Goal: Task Accomplishment & Management: Use online tool/utility

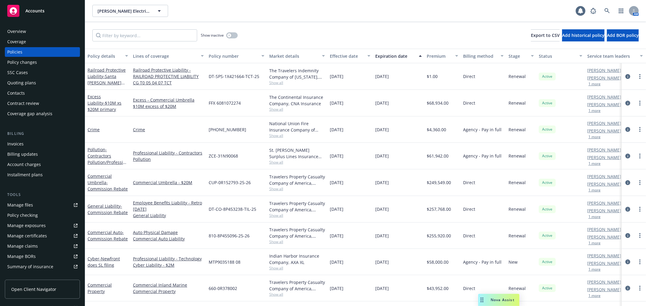
click at [47, 9] on div "Accounts" at bounding box center [42, 11] width 70 height 12
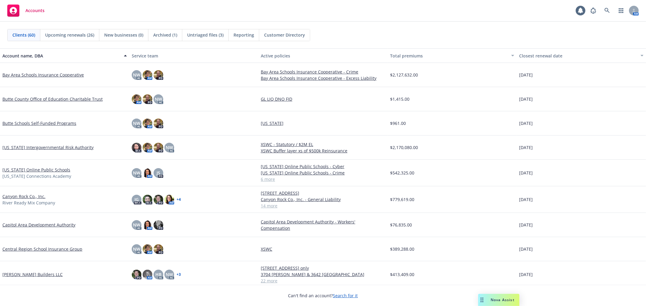
click at [195, 35] on span "Untriaged files (3)" at bounding box center [205, 35] width 36 height 6
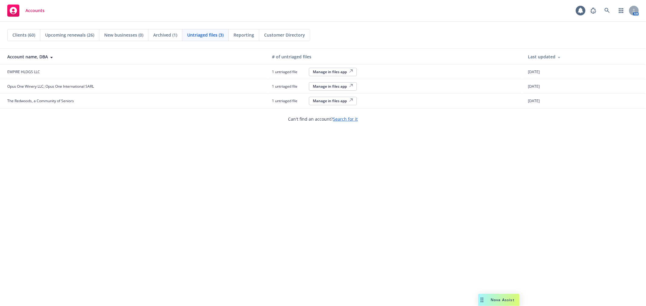
click at [343, 101] on div "Manage in files app" at bounding box center [333, 100] width 40 height 5
click at [330, 99] on div "Manage in files app" at bounding box center [333, 100] width 40 height 5
click at [607, 13] on icon at bounding box center [606, 10] width 5 height 5
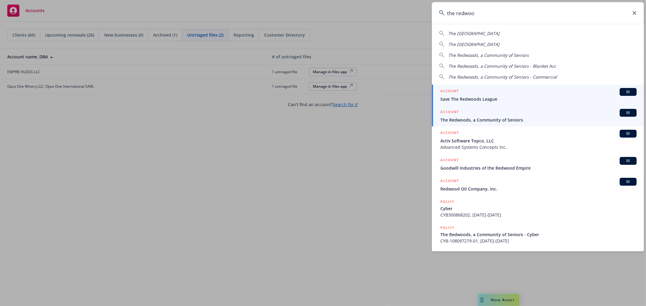
type input "the redwoo"
click at [518, 116] on div "ACCOUNT BI" at bounding box center [538, 113] width 196 height 8
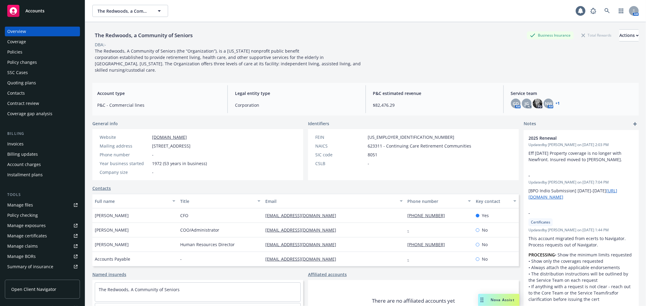
click at [52, 51] on div "Policies" at bounding box center [42, 52] width 70 height 10
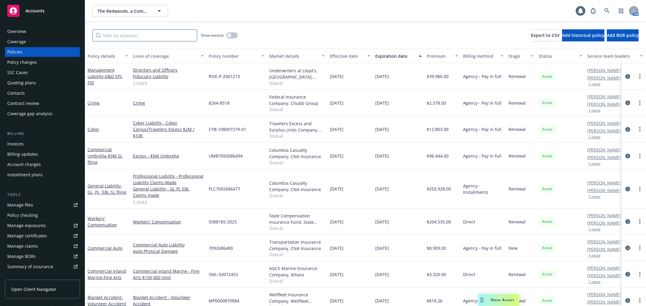
click at [124, 35] on input "Filter by keyword..." at bounding box center [144, 35] width 105 height 12
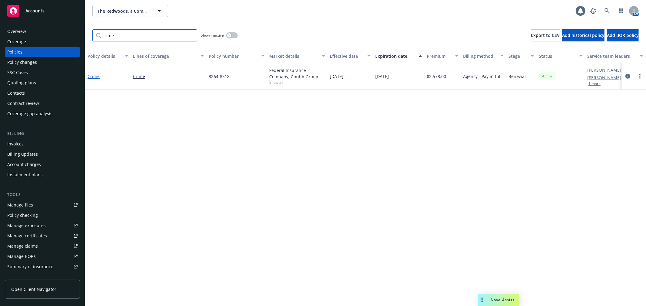
type input "crime"
click at [90, 77] on link "Crime" at bounding box center [94, 77] width 12 height 6
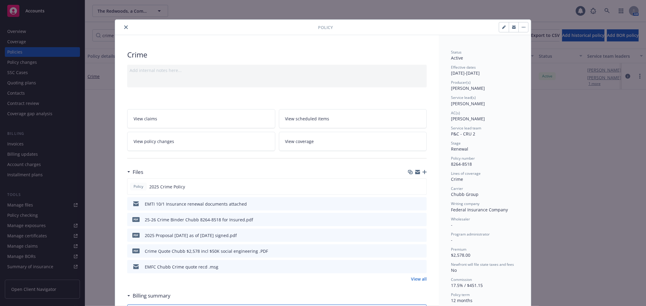
click at [415, 173] on icon "button" at bounding box center [417, 173] width 5 height 3
click at [124, 27] on icon "close" at bounding box center [126, 27] width 4 height 4
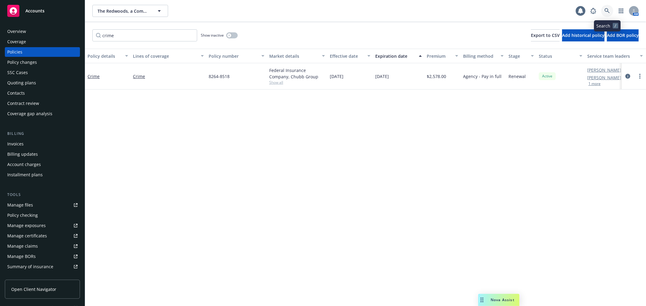
click at [605, 9] on icon at bounding box center [606, 10] width 5 height 5
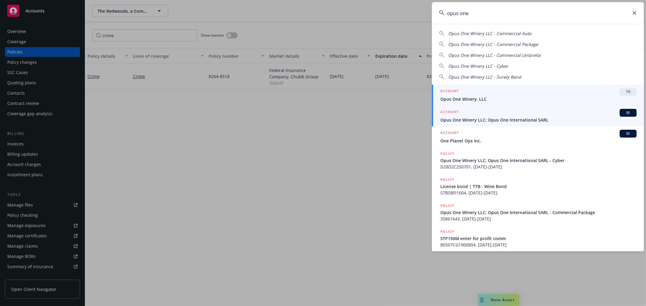
type input "opus one"
click at [516, 125] on link "ACCOUNT BI Opus One Winery LLC; Opus One International SARL" at bounding box center [538, 116] width 212 height 21
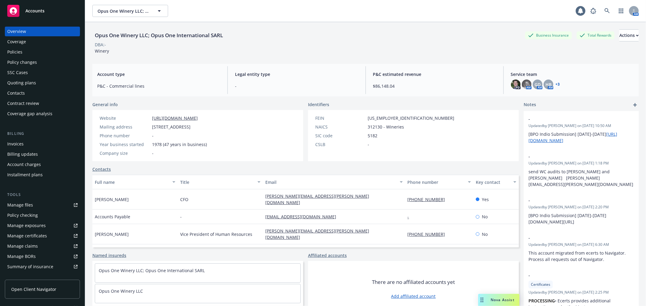
click at [29, 65] on div "Policy changes" at bounding box center [22, 63] width 30 height 10
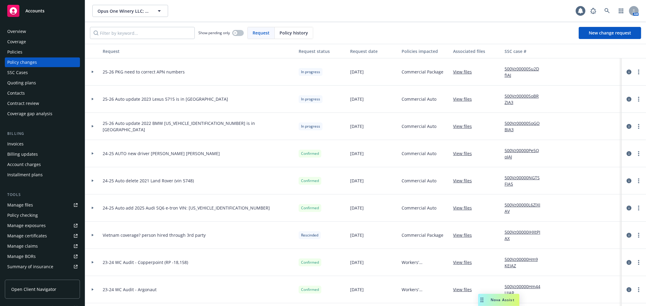
click at [94, 73] on icon at bounding box center [92, 72] width 2 height 2
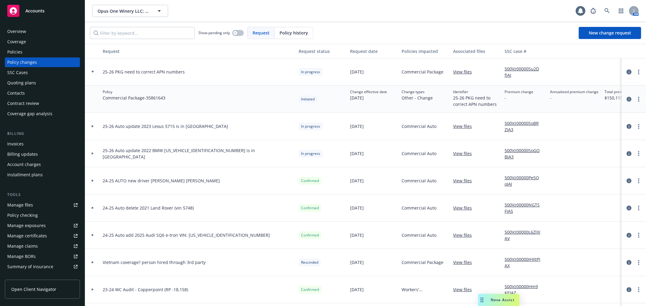
click at [626, 71] on icon "circleInformation" at bounding box center [628, 72] width 5 height 5
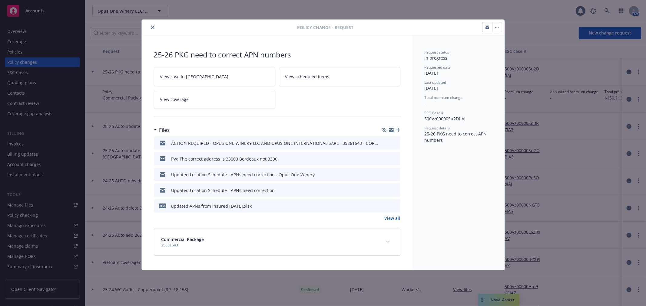
click at [395, 159] on icon "preview file" at bounding box center [394, 159] width 5 height 4
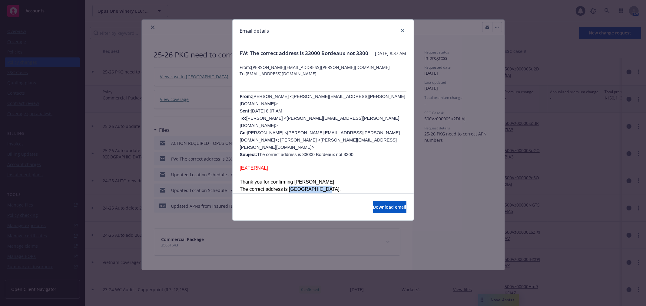
drag, startPoint x: 289, startPoint y: 173, endPoint x: 324, endPoint y: 174, distance: 35.1
click at [324, 187] on span "The correct address is 33000 Bordeaux." at bounding box center [290, 189] width 101 height 5
copy span "33000 Bordeaux"
click at [402, 29] on icon "close" at bounding box center [403, 31] width 4 height 4
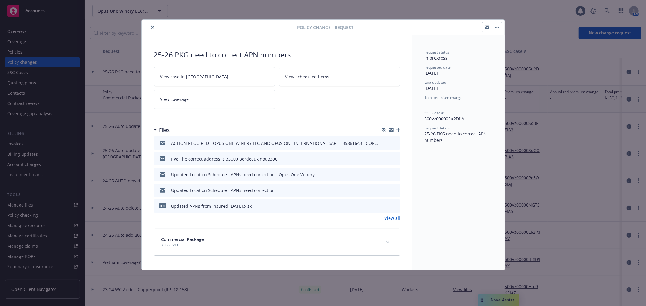
click at [153, 28] on icon "close" at bounding box center [153, 27] width 4 height 4
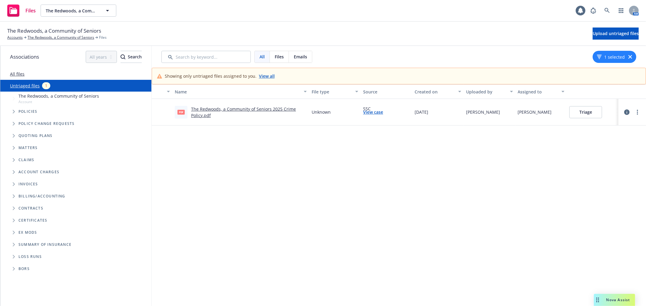
click at [286, 108] on link "The Redwoods, a Community of Seniors 2025 Crime Policy.pdf" at bounding box center [243, 112] width 105 height 12
click at [61, 38] on link "The Redwoods, a Community of Seniors" at bounding box center [61, 37] width 67 height 5
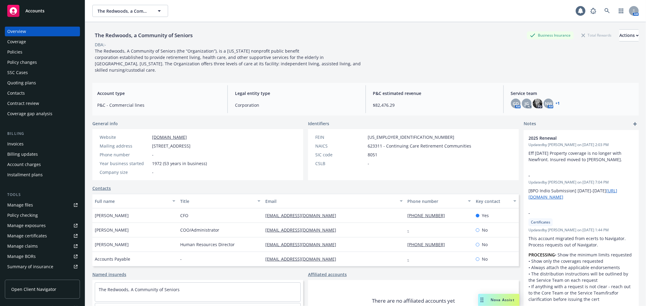
click at [37, 49] on div "Policies" at bounding box center [42, 52] width 70 height 10
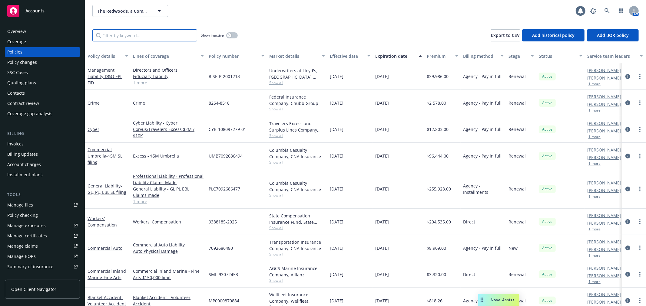
click at [108, 35] on input "Filter by keyword..." at bounding box center [144, 35] width 105 height 12
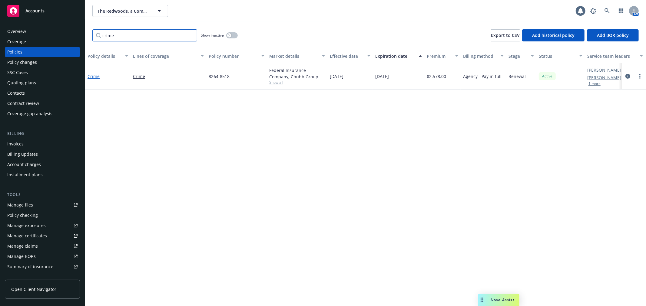
type input "crime"
click at [89, 76] on link "Crime" at bounding box center [94, 77] width 12 height 6
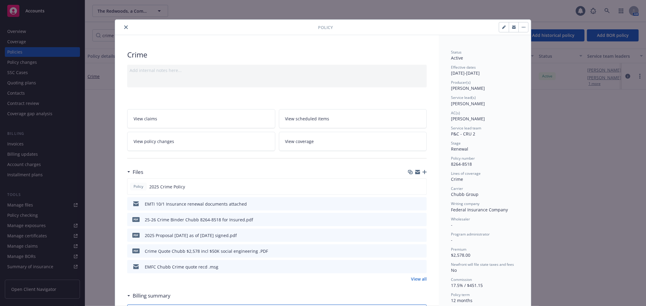
click at [124, 29] on icon "close" at bounding box center [126, 27] width 4 height 4
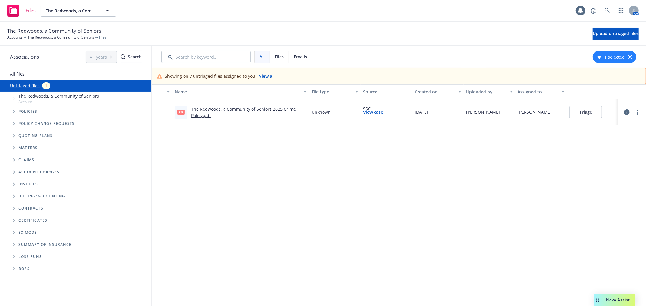
click at [594, 114] on button "Triage" at bounding box center [585, 112] width 33 height 12
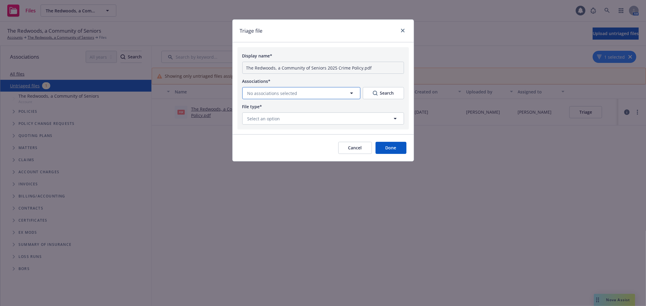
click at [343, 93] on button "No associations selected" at bounding box center [301, 93] width 118 height 12
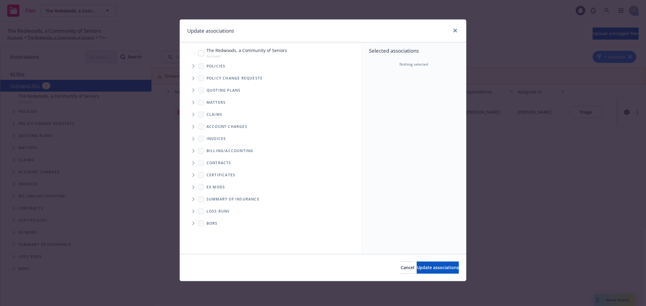
click at [192, 65] on icon "Tree Example" at bounding box center [193, 66] width 2 height 4
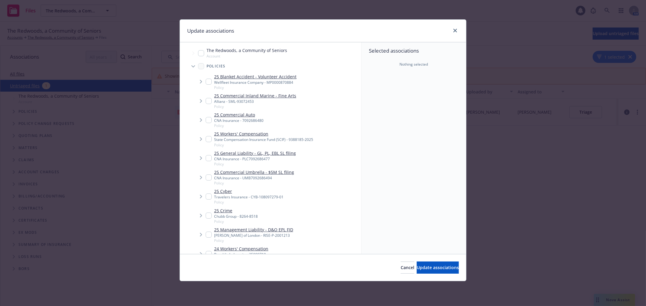
click at [210, 215] on input "Tree Example" at bounding box center [209, 216] width 6 height 6
checkbox input "true"
click at [433, 268] on span "Update associations" at bounding box center [438, 268] width 42 height 6
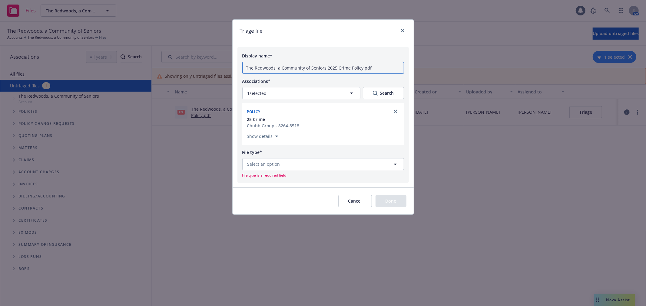
click at [325, 67] on input "The Redwoods, a Community of Seniors 2025 Crime Policy.pdf" at bounding box center [323, 68] width 162 height 12
click at [326, 67] on input "2025 Crime Policy.pdf" at bounding box center [323, 68] width 162 height 12
type input "2025 Crime Policy"
click at [297, 162] on button "Select an option" at bounding box center [323, 164] width 162 height 12
type input "pol"
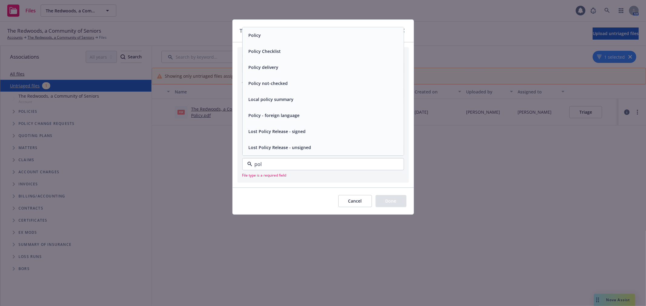
click at [288, 38] on div "Policy" at bounding box center [323, 35] width 154 height 9
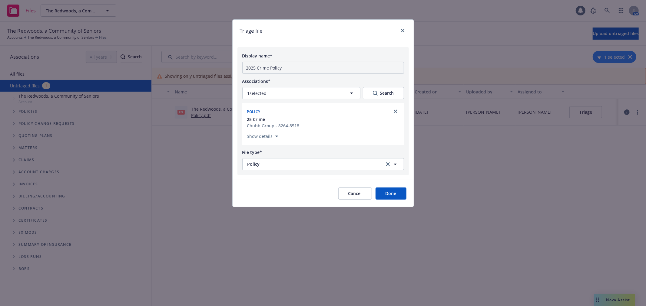
click at [396, 190] on button "Done" at bounding box center [390, 194] width 31 height 12
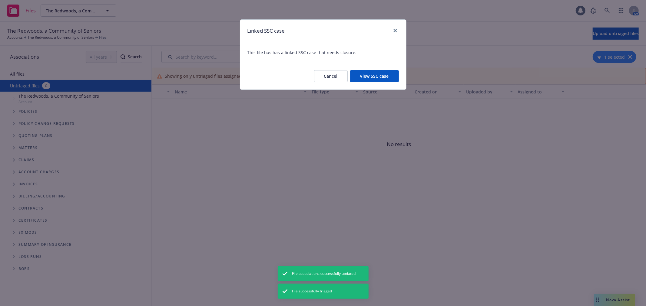
click at [377, 76] on button "View SSC case" at bounding box center [374, 76] width 49 height 12
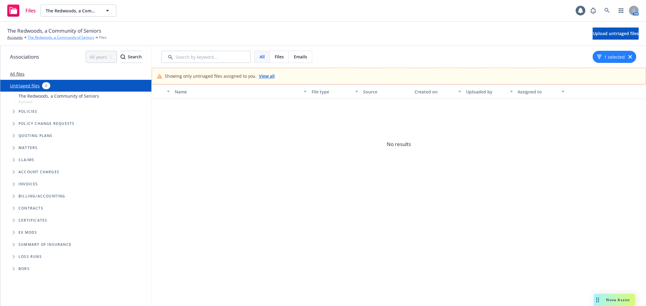
click at [71, 35] on link "The Redwoods, a Community of Seniors" at bounding box center [61, 37] width 67 height 5
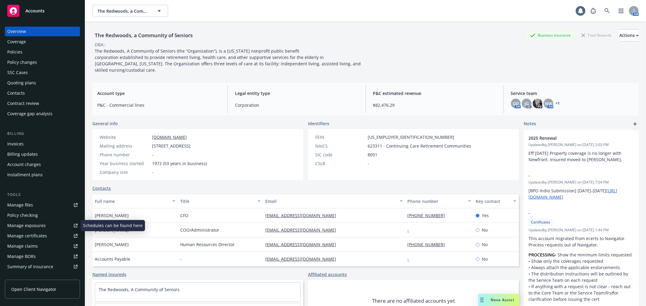
click at [56, 217] on div "Policy checking" at bounding box center [42, 216] width 70 height 10
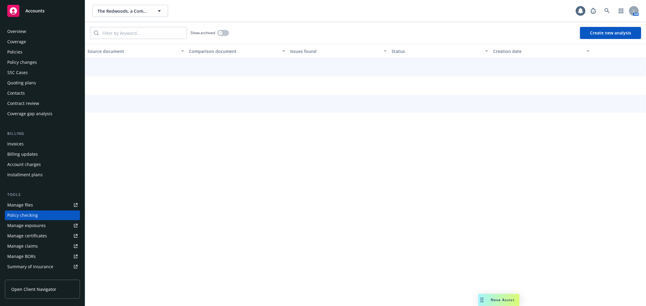
scroll to position [52, 0]
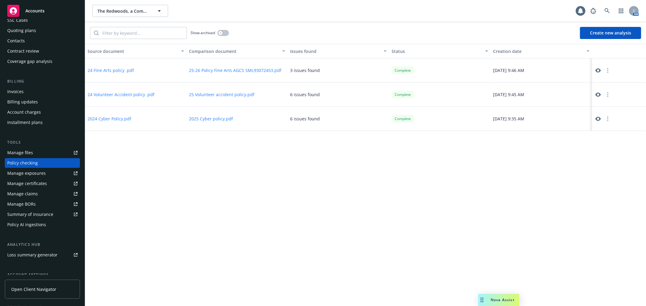
click at [597, 36] on button "Create new analysis" at bounding box center [610, 33] width 61 height 12
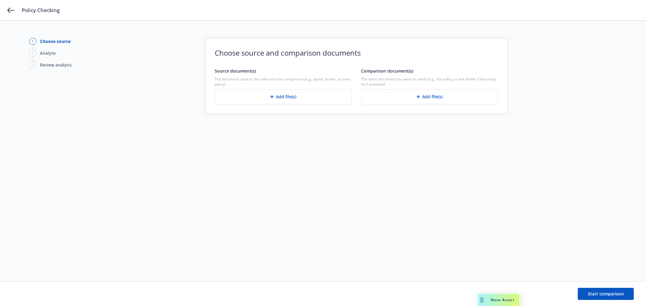
click at [300, 98] on button "Add file(s)" at bounding box center [283, 96] width 137 height 15
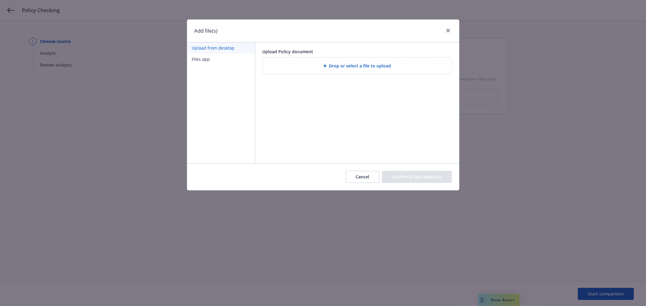
click at [207, 57] on button "Files app" at bounding box center [221, 59] width 68 height 11
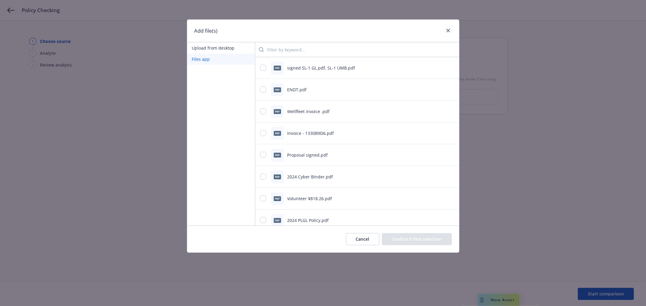
click at [291, 48] on input "search" at bounding box center [359, 50] width 190 height 12
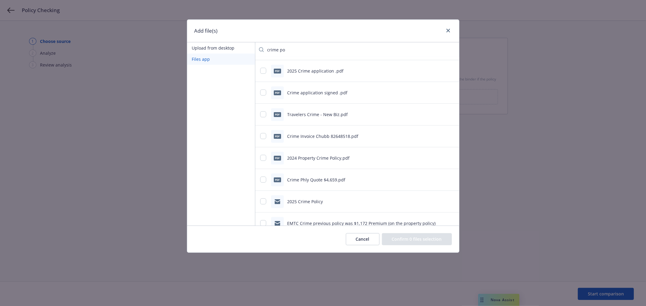
scroll to position [134, 0]
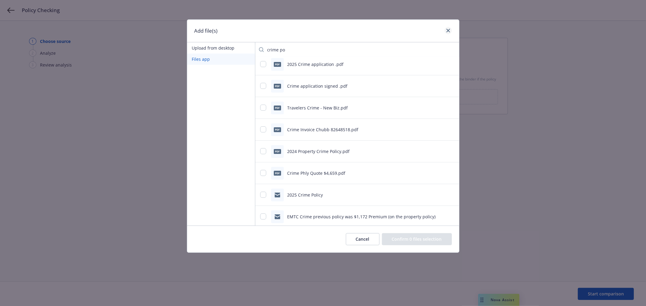
type input "crime po"
click at [445, 30] on link "close" at bounding box center [448, 30] width 7 height 7
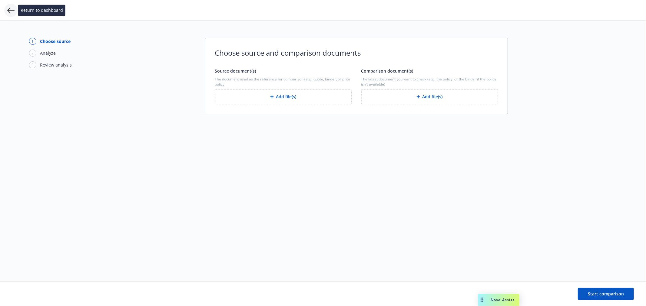
click at [14, 10] on icon at bounding box center [10, 10] width 7 height 7
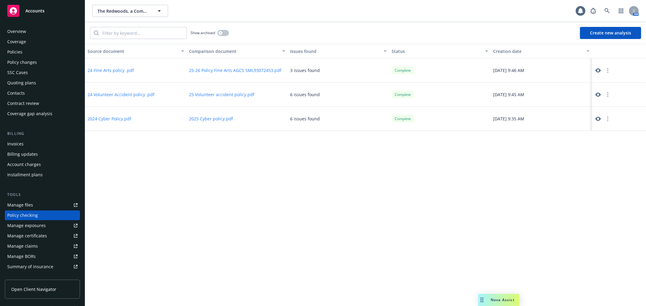
click at [29, 51] on div "Policies" at bounding box center [42, 52] width 70 height 10
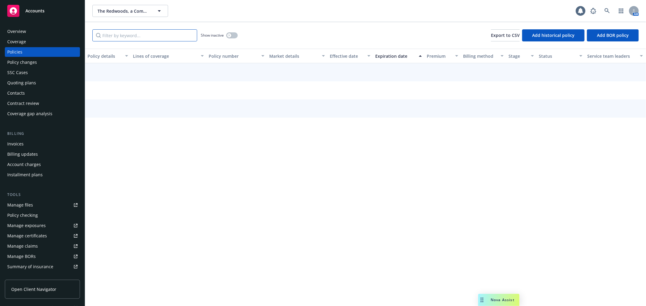
click at [131, 37] on input "Filter by keyword..." at bounding box center [144, 35] width 105 height 12
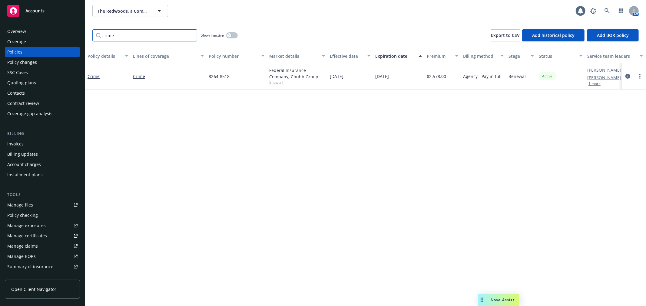
type input "crime"
click at [233, 35] on button "button" at bounding box center [232, 35] width 12 height 6
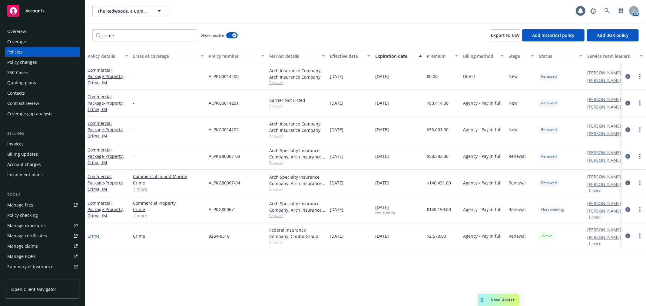
click at [93, 238] on link "Crime" at bounding box center [94, 236] width 12 height 6
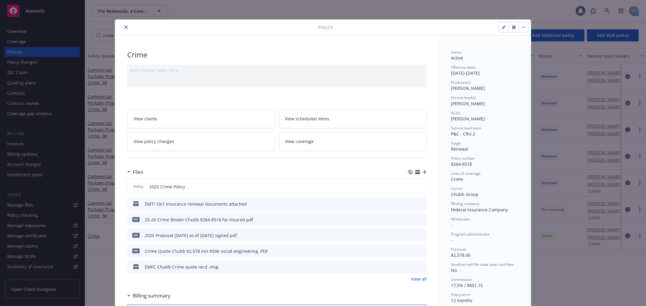
click at [349, 144] on link "View coverage" at bounding box center [353, 141] width 148 height 19
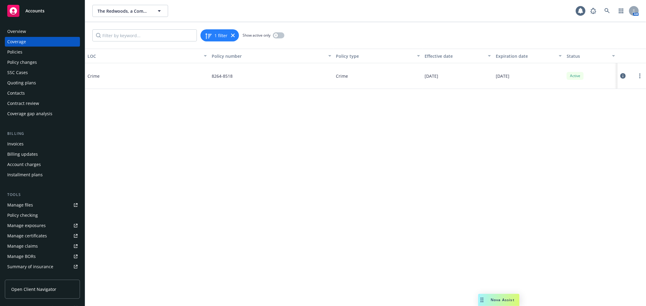
click at [623, 75] on icon at bounding box center [622, 75] width 5 height 5
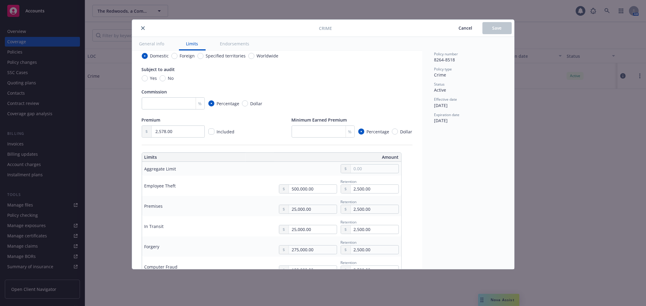
scroll to position [101, 0]
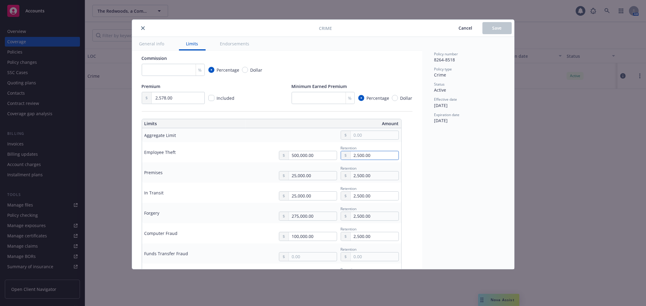
drag, startPoint x: 375, startPoint y: 155, endPoint x: 351, endPoint y: 158, distance: 24.4
click at [351, 158] on input "2,500.00" at bounding box center [375, 155] width 48 height 8
type textarea "x"
type input "5.00"
type textarea "x"
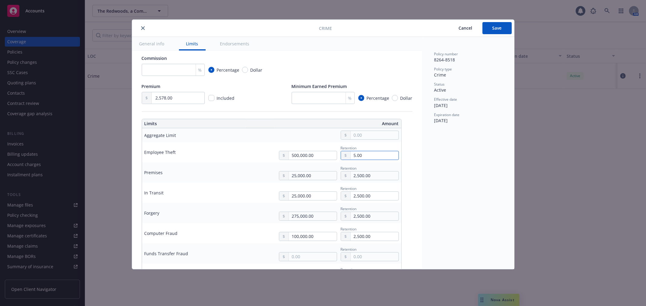
type input "50.00"
type textarea "x"
type input "500.00"
type textarea "x"
type input "5,000.00"
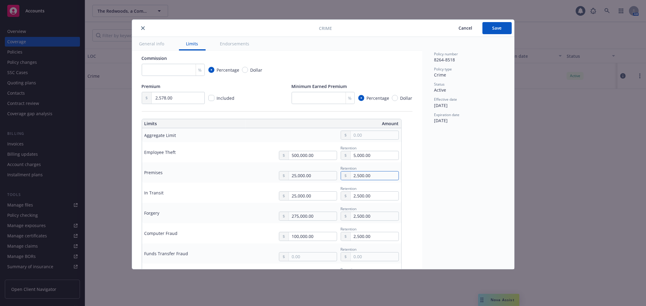
drag, startPoint x: 373, startPoint y: 174, endPoint x: 349, endPoint y: 177, distance: 24.8
click at [349, 177] on div "2,500.00" at bounding box center [370, 175] width 58 height 9
type textarea "x"
type input "5.00"
type textarea "x"
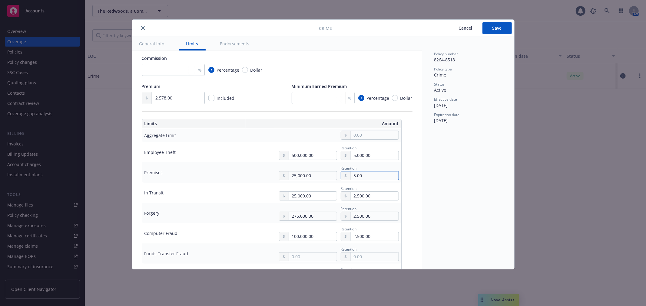
type input "50.00"
type textarea "x"
type input "500.00"
type textarea "x"
type input "5,000.00"
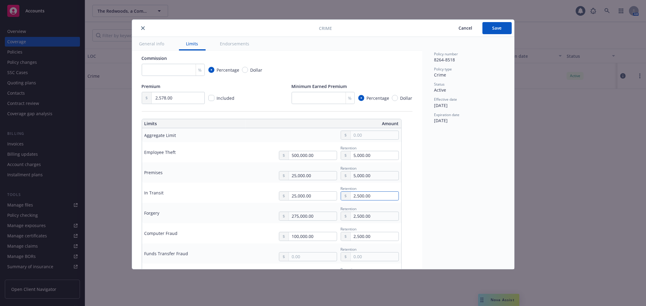
type textarea "x"
type input "5.00"
type textarea "x"
type input "50.00"
type textarea "x"
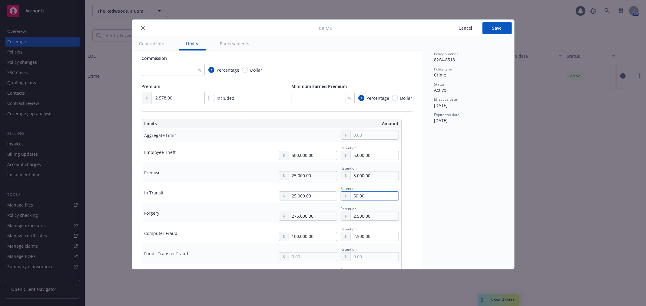
type input "500.00"
type textarea "x"
type input "5,000.00"
type textarea "x"
type input "5.00"
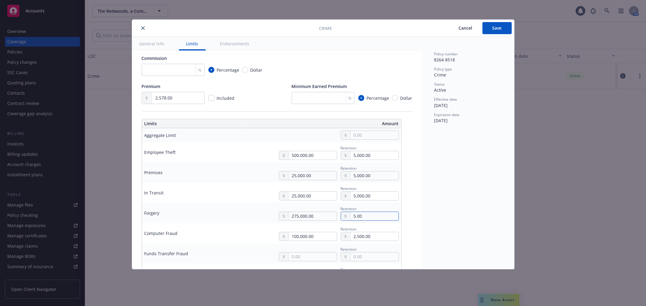
type textarea "x"
type input "50.00"
type textarea "x"
type input "500.00"
type textarea "x"
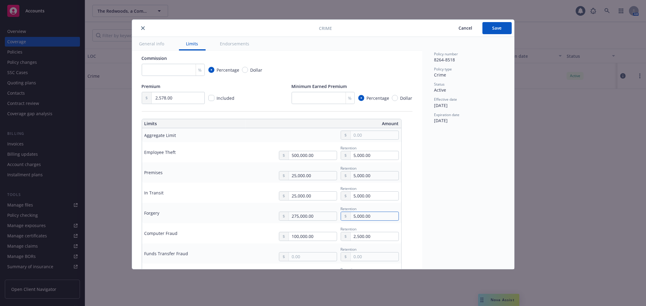
type input "5,000.00"
type textarea "x"
type input "5.00"
type textarea "x"
type input "50.00"
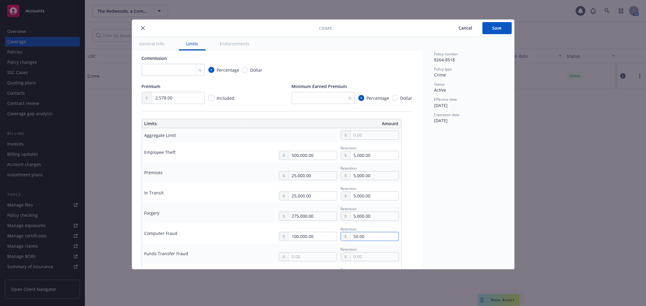
type textarea "x"
type input "500.00"
type textarea "x"
type input "5,000.00"
click at [365, 56] on div "Commission" at bounding box center [277, 58] width 271 height 6
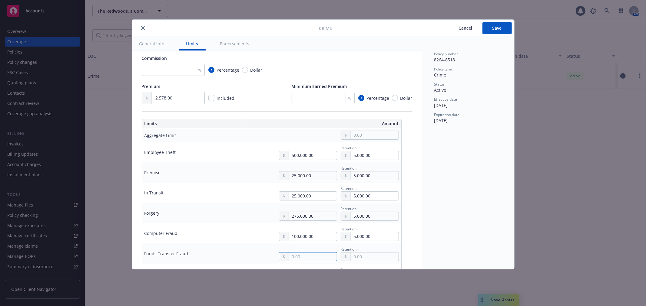
click at [301, 257] on input "text" at bounding box center [313, 257] width 48 height 8
type textarea "x"
type input "1.00"
type textarea "x"
type input "10.00"
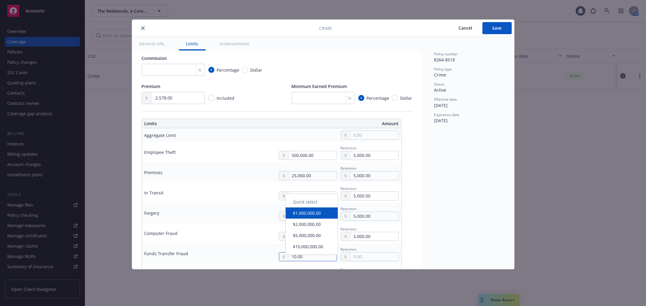
type textarea "x"
type input "100.00"
type textarea "x"
type input "1,000.00"
type textarea "x"
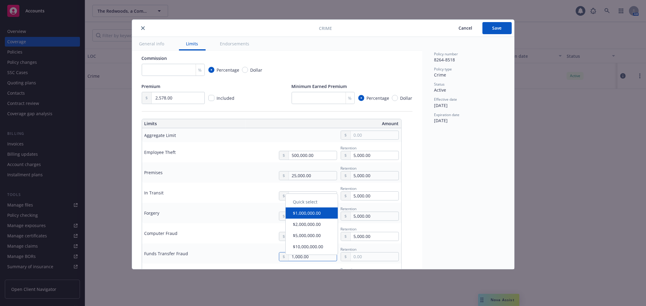
type input "10,000.00"
type textarea "x"
type input "100,000.00"
type textarea "x"
type input "5.00"
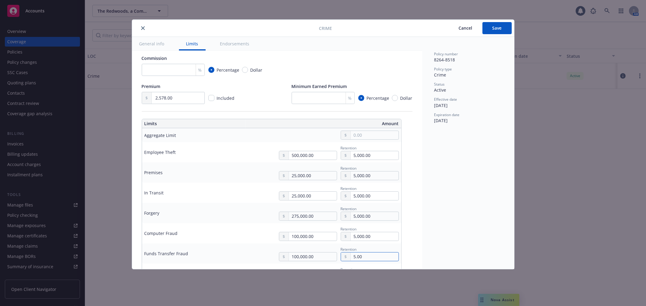
type textarea "x"
type input "50.00"
type textarea "x"
type input "500.00"
type textarea "x"
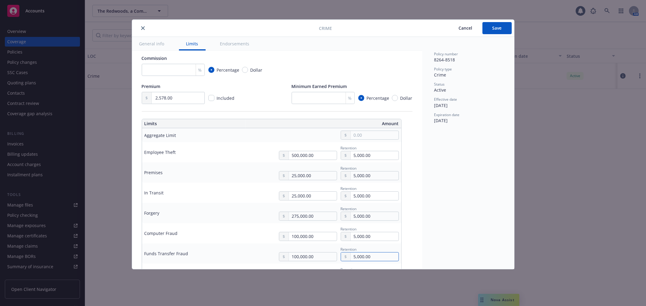
type input "5,000.00"
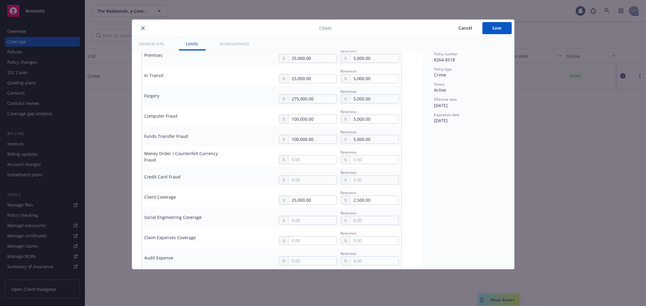
click at [373, 205] on td "25,000.00 Retention 2,500.00" at bounding box center [317, 197] width 168 height 20
drag, startPoint x: 370, startPoint y: 201, endPoint x: 344, endPoint y: 203, distance: 26.1
click at [344, 203] on div "2,500.00" at bounding box center [370, 200] width 58 height 9
type textarea "x"
type input "1.00"
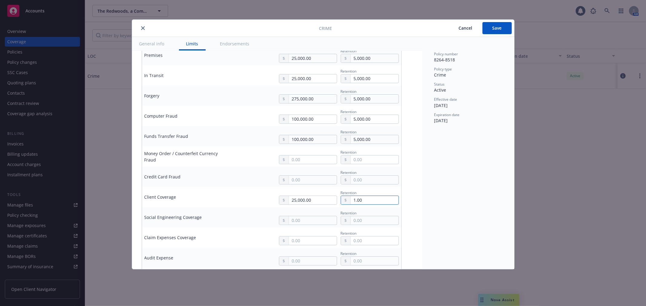
type textarea "x"
type input "10.00"
type textarea "x"
type input "100.00"
type textarea "x"
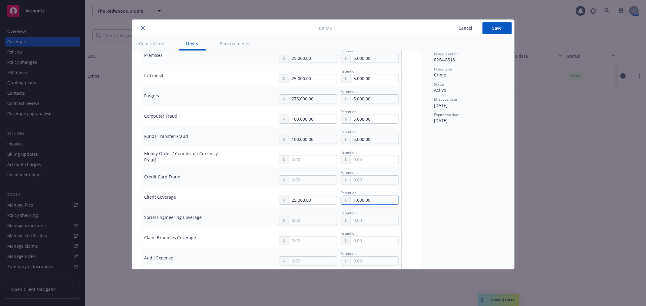
type input "1,000.00"
click at [299, 179] on input "text" at bounding box center [313, 180] width 48 height 8
type textarea "x"
type input "5.00"
type textarea "x"
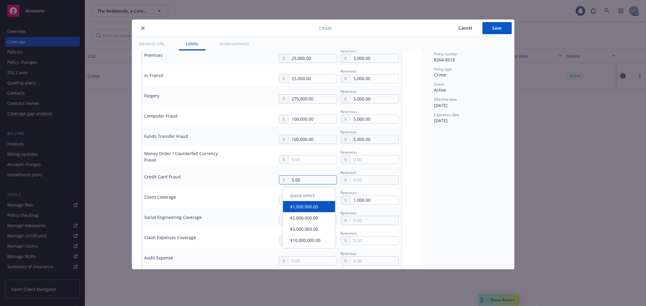
type input "50.00"
type textarea "x"
type input "500.00"
type textarea "x"
type input "5,000.00"
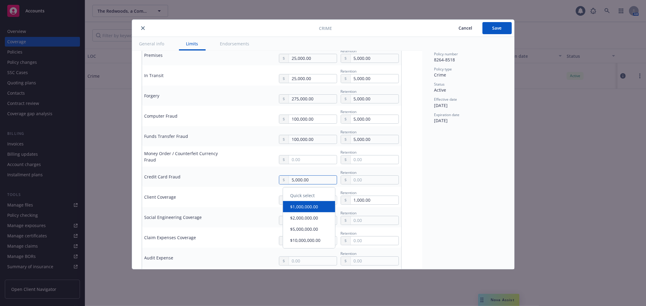
type textarea "x"
type input "50,000.00"
type textarea "x"
type input "5.00"
type textarea "x"
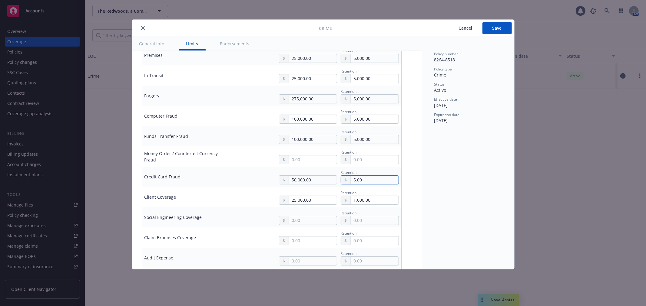
type input "50.00"
type textarea "x"
type input "500.00"
type textarea "x"
type input "5,000.00"
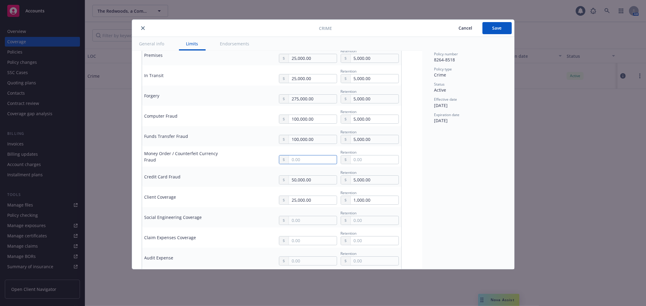
click at [294, 157] on input "text" at bounding box center [313, 160] width 48 height 8
type textarea "x"
type input "25.00"
type textarea "x"
type input "250.00"
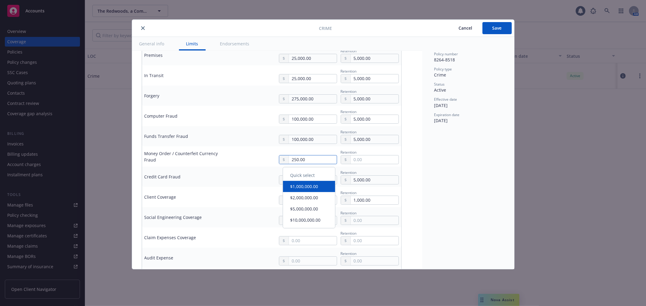
type textarea "x"
type input "2,500.00"
type textarea "x"
type input "25,000.00"
type textarea "x"
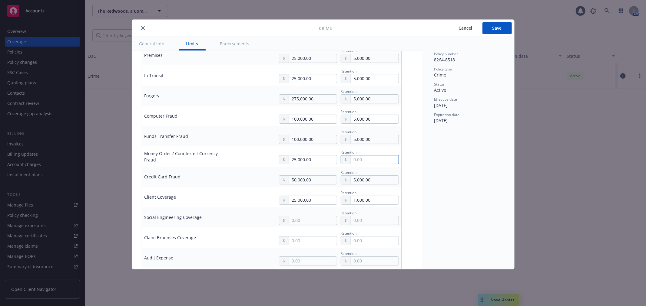
type input "5.00"
type textarea "x"
type input "50.00"
type textarea "x"
type input "500.00"
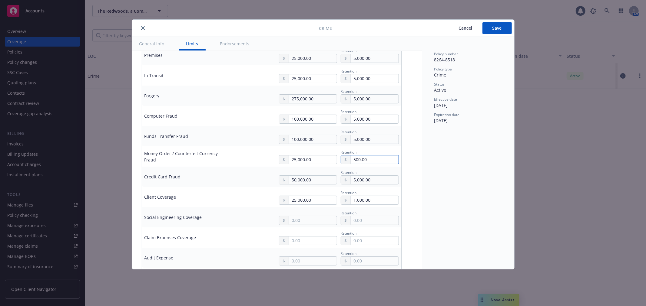
type textarea "x"
type input "5,000.00"
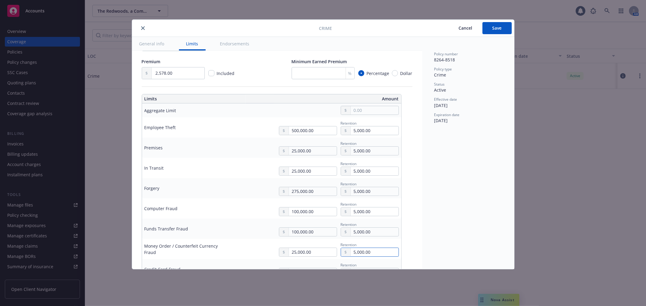
type textarea "x"
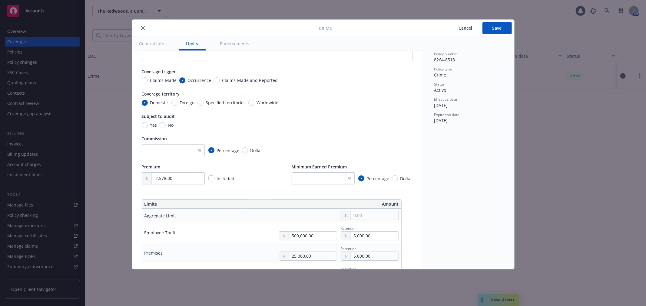
scroll to position [16, 0]
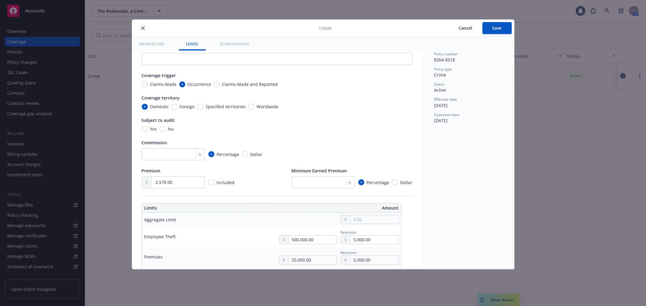
type input "5,000.00"
click at [163, 131] on input "No" at bounding box center [163, 129] width 6 height 6
radio input "true"
click at [495, 32] on button "Save" at bounding box center [496, 28] width 29 height 12
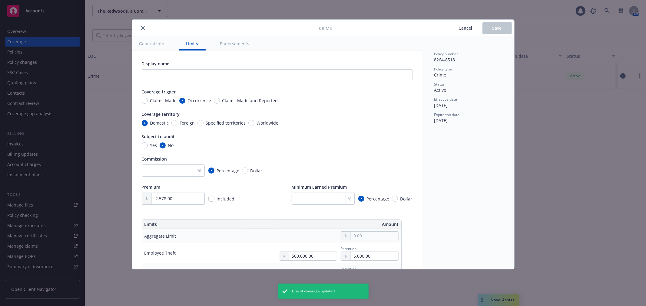
click at [141, 27] on icon "close" at bounding box center [143, 28] width 4 height 4
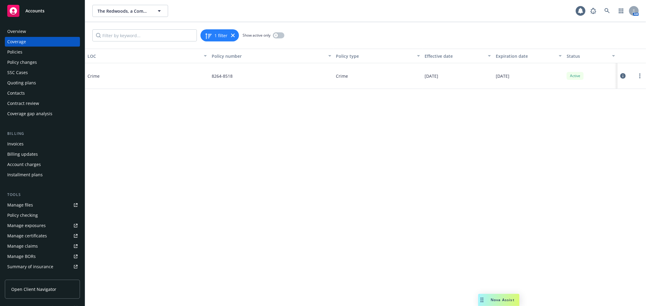
click at [625, 77] on icon at bounding box center [622, 75] width 5 height 5
type textarea "x"
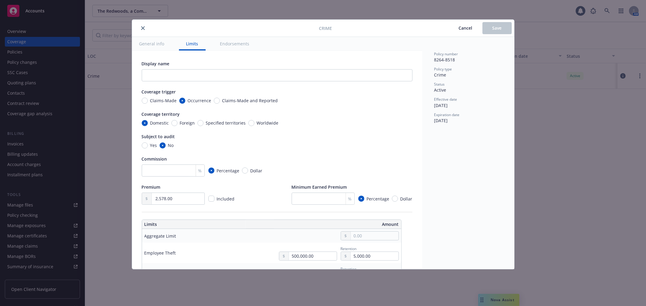
click at [465, 26] on span "Cancel" at bounding box center [466, 28] width 14 height 6
